Goal: Transaction & Acquisition: Download file/media

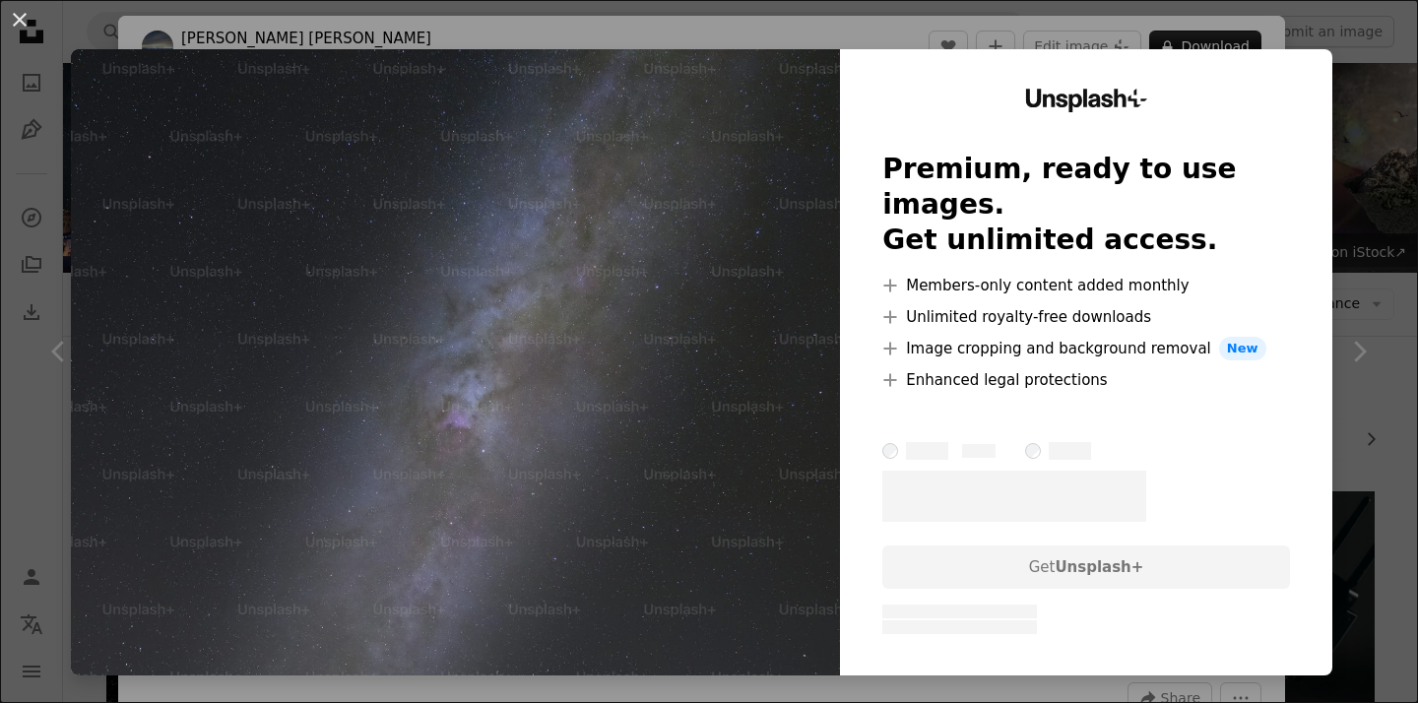
scroll to position [4568, 0]
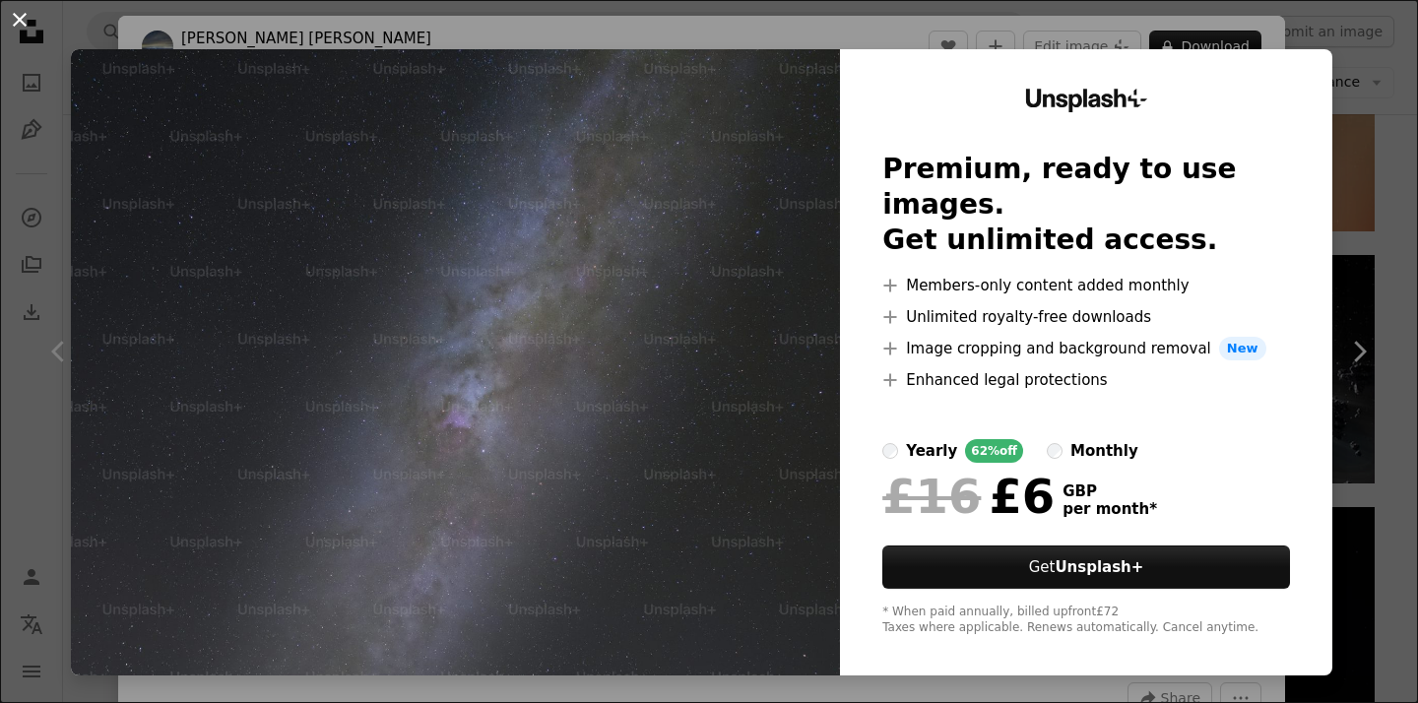
click at [22, 27] on button "An X shape" at bounding box center [20, 20] width 24 height 24
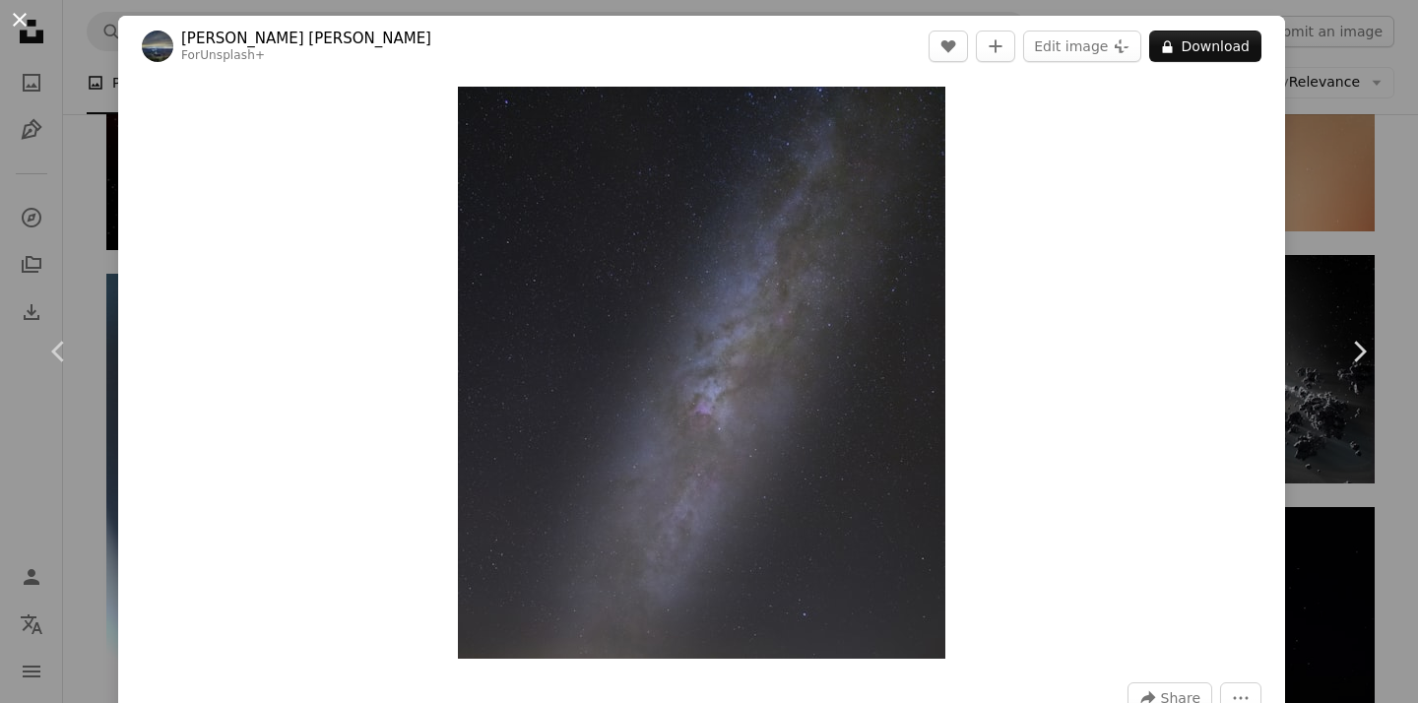
click at [22, 21] on button "An X shape" at bounding box center [20, 20] width 24 height 24
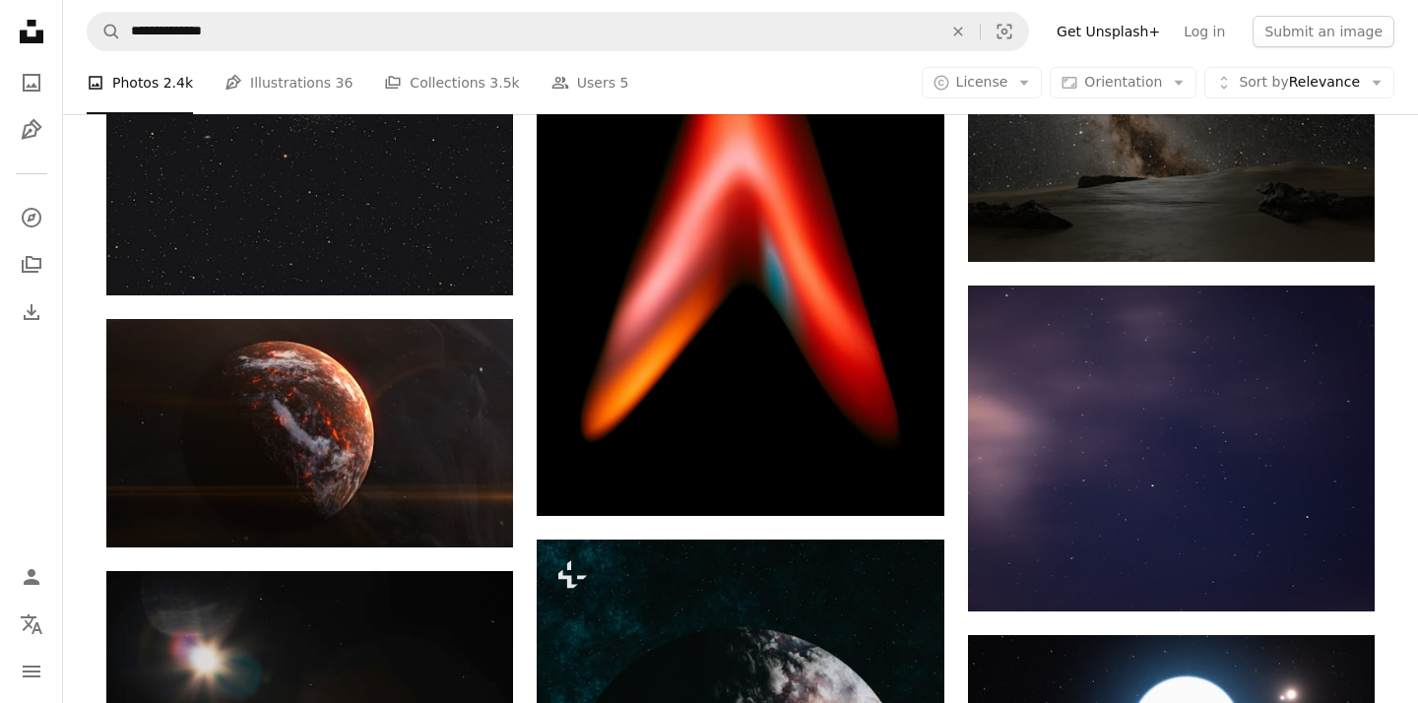
scroll to position [2284, 0]
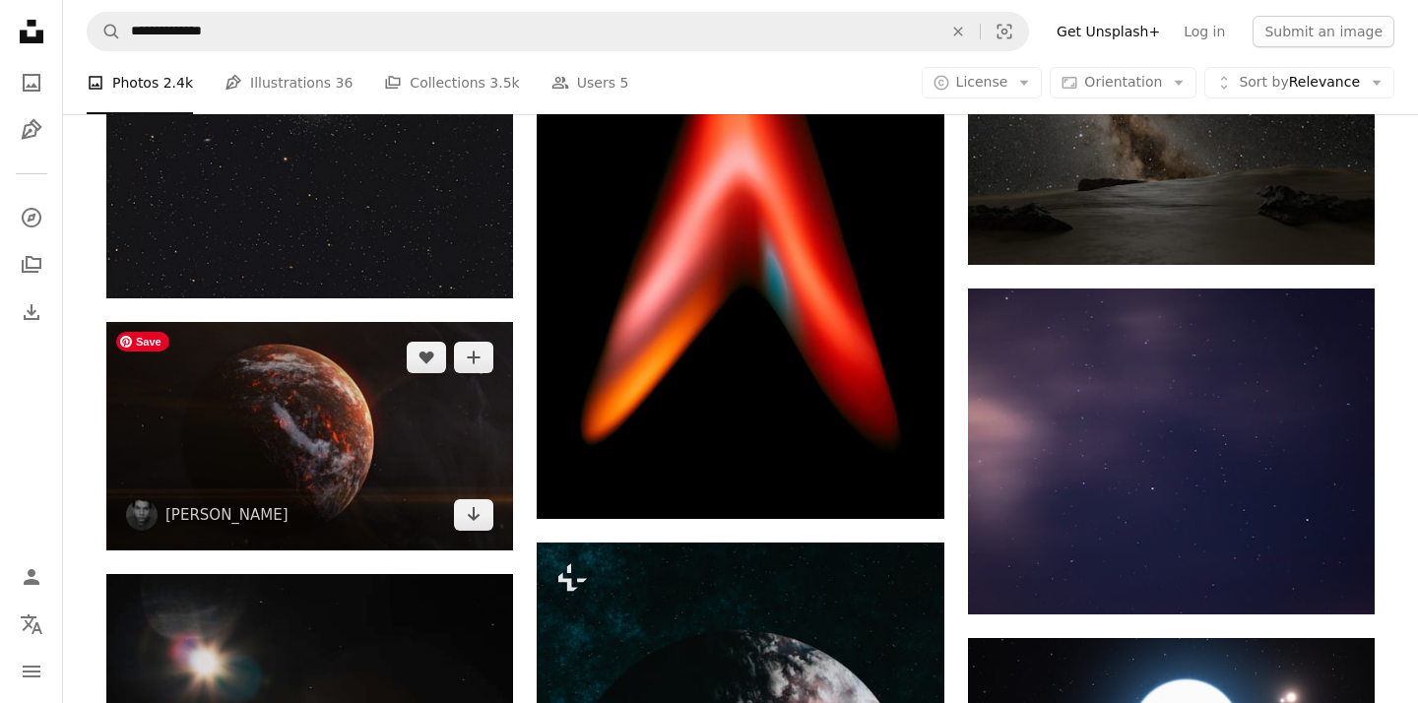
click at [344, 417] on img at bounding box center [309, 436] width 407 height 228
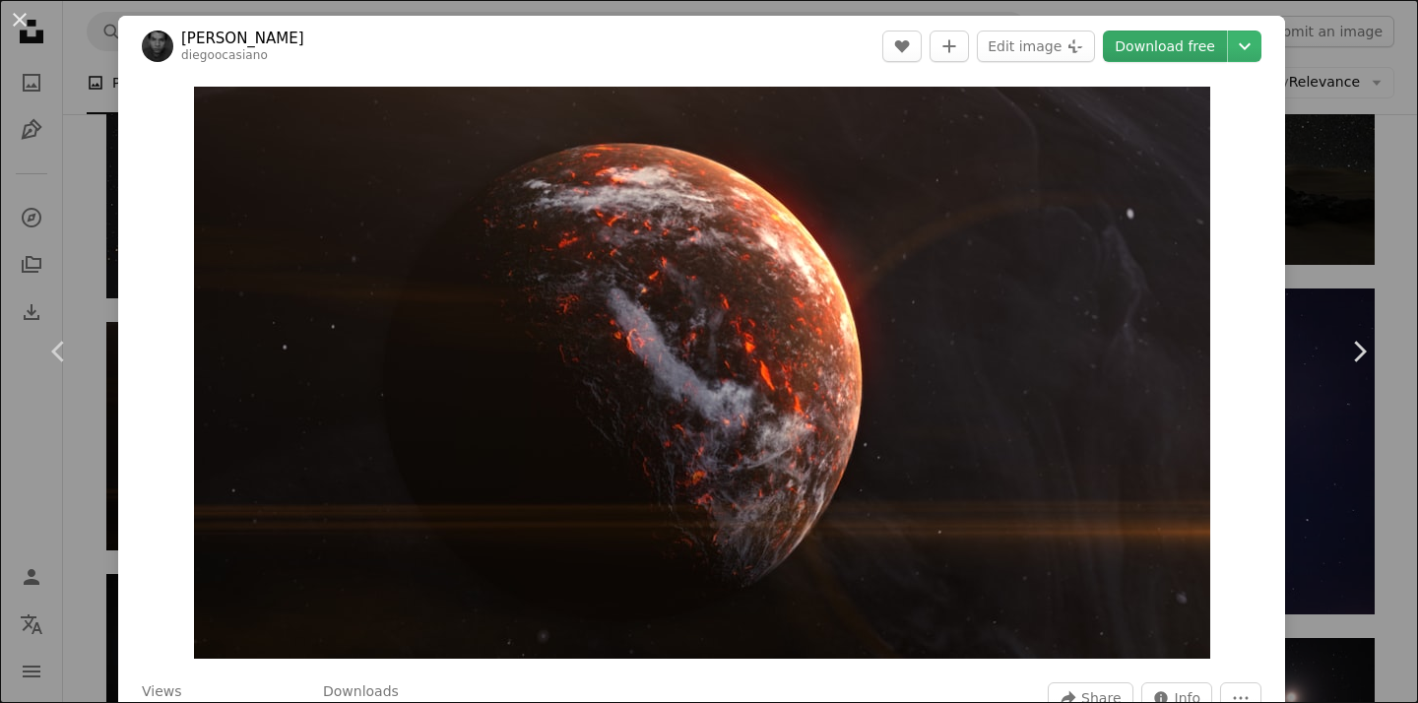
click at [1148, 50] on link "Download free" at bounding box center [1165, 47] width 124 height 32
